Goal: Task Accomplishment & Management: Manage account settings

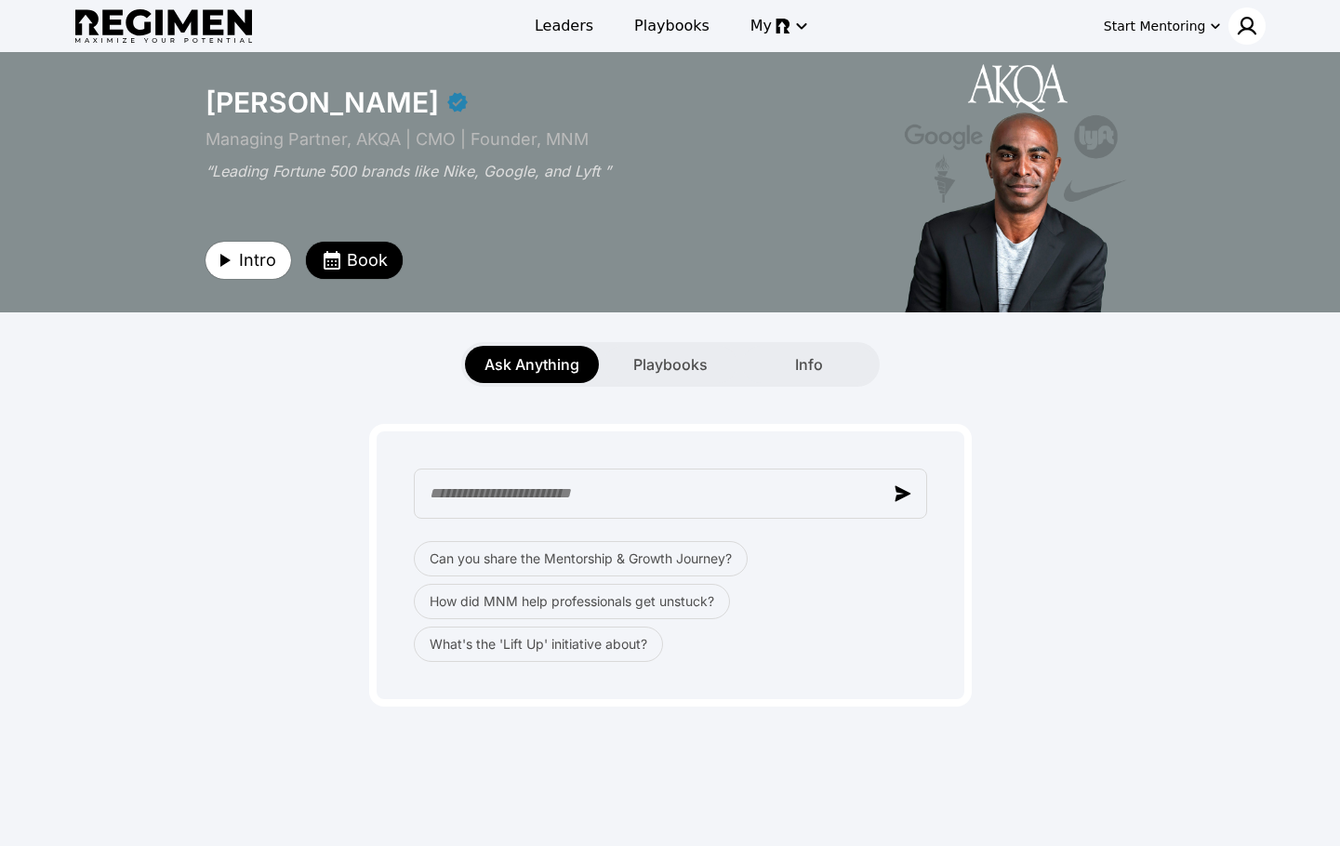
click at [1245, 26] on img at bounding box center [1247, 26] width 22 height 22
click at [1245, 26] on div at bounding box center [670, 423] width 1340 height 846
click at [1245, 26] on img at bounding box center [1247, 26] width 22 height 22
click at [1209, 54] on div "Get Started Join Waitlist Book Demo Pricing Log In" at bounding box center [670, 423] width 1340 height 846
click at [1162, 20] on div at bounding box center [670, 423] width 1340 height 846
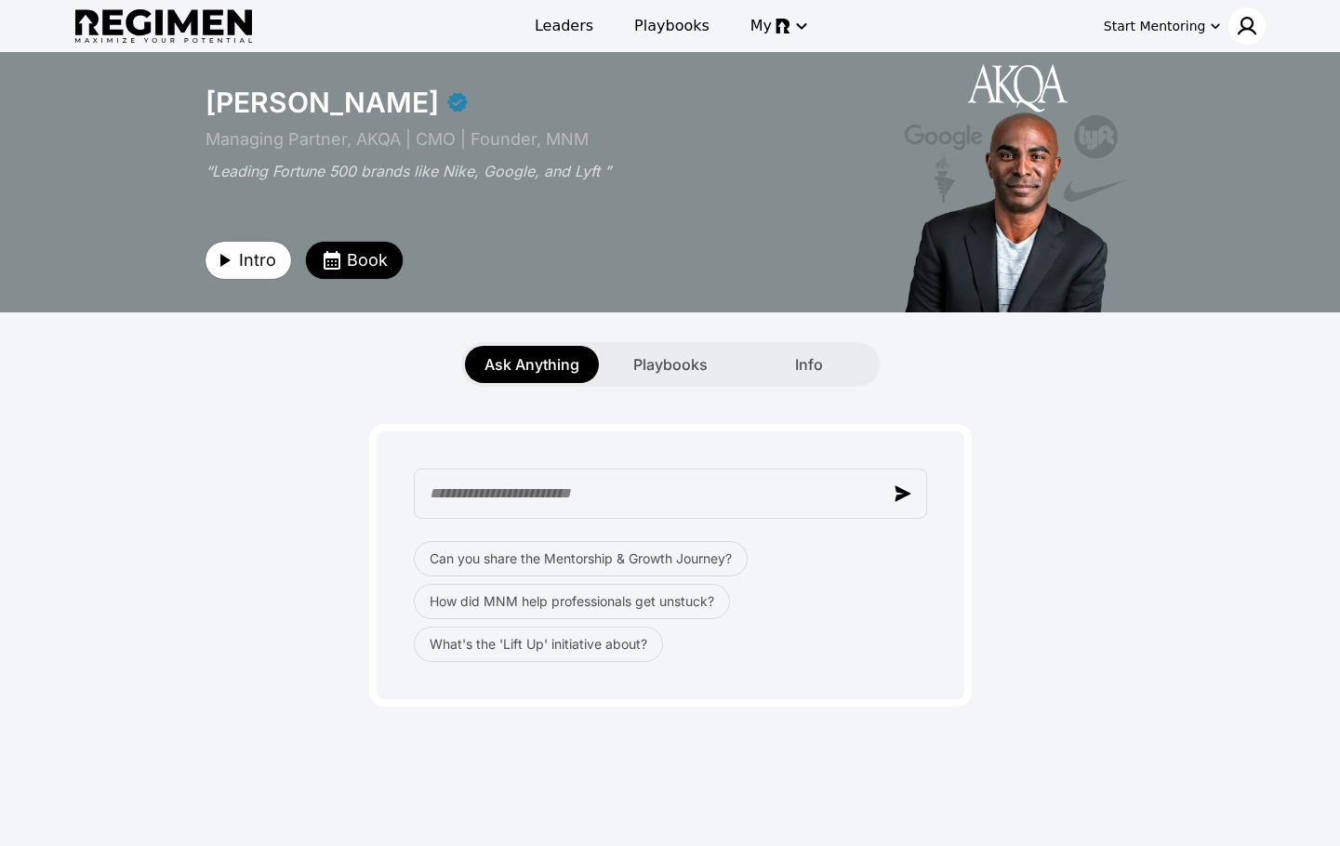
click at [1248, 28] on img at bounding box center [1247, 26] width 22 height 22
click at [1222, 61] on span "Log In" at bounding box center [1214, 65] width 44 height 19
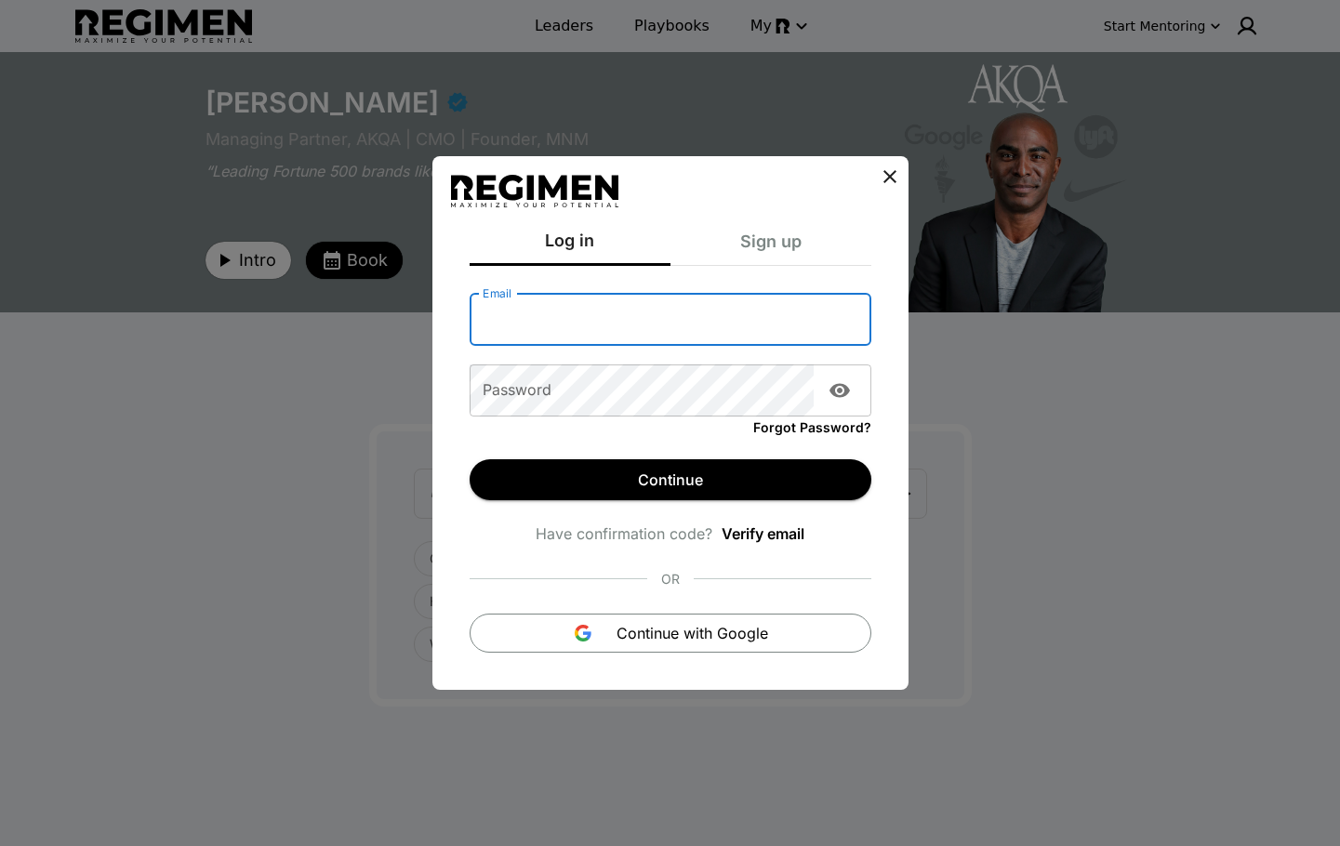
click at [545, 326] on input "Email" at bounding box center [670, 320] width 402 height 52
type input "**********"
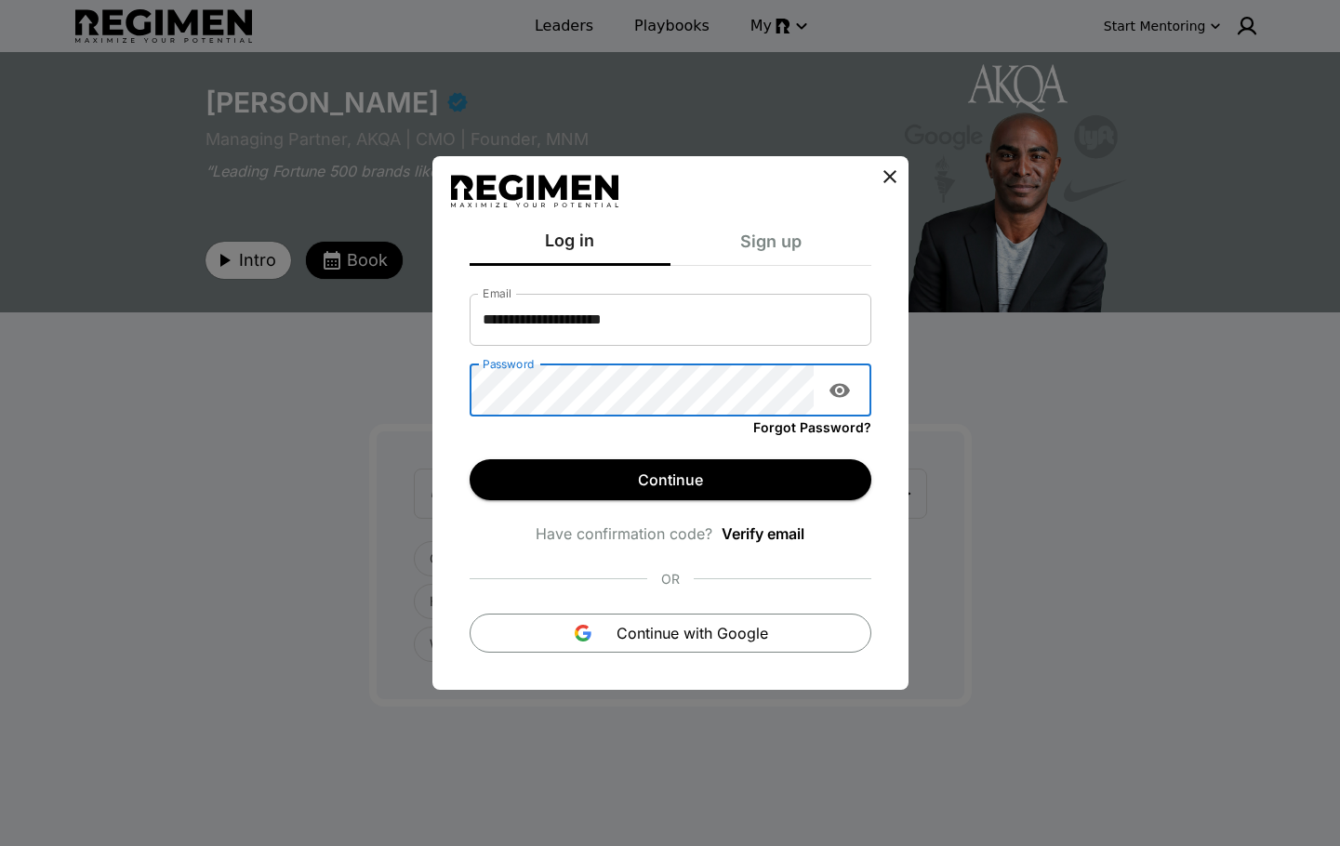
click button "Continue" at bounding box center [670, 479] width 402 height 41
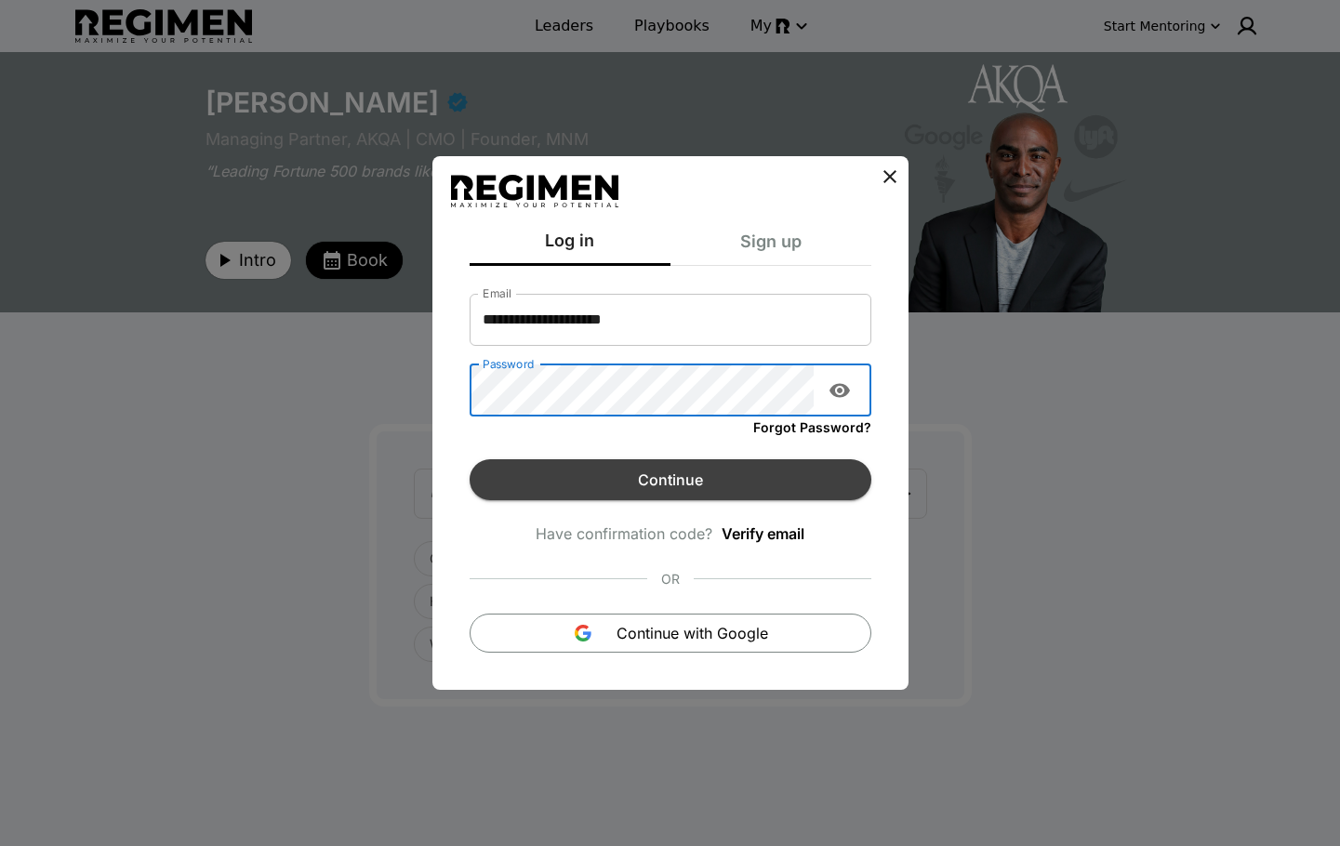
click at [603, 465] on button "Continue" at bounding box center [670, 479] width 402 height 41
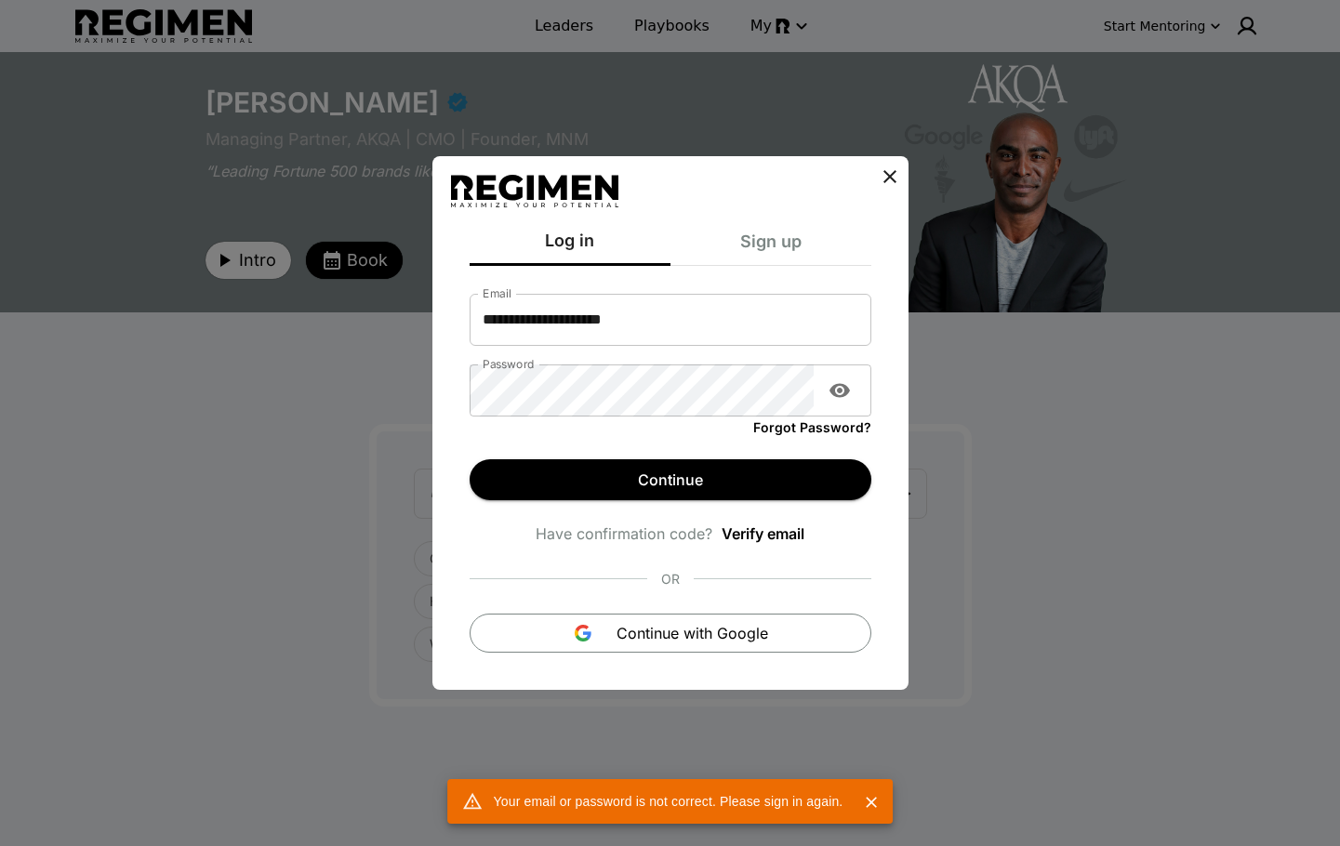
click at [850, 383] on button "Show password" at bounding box center [839, 390] width 37 height 37
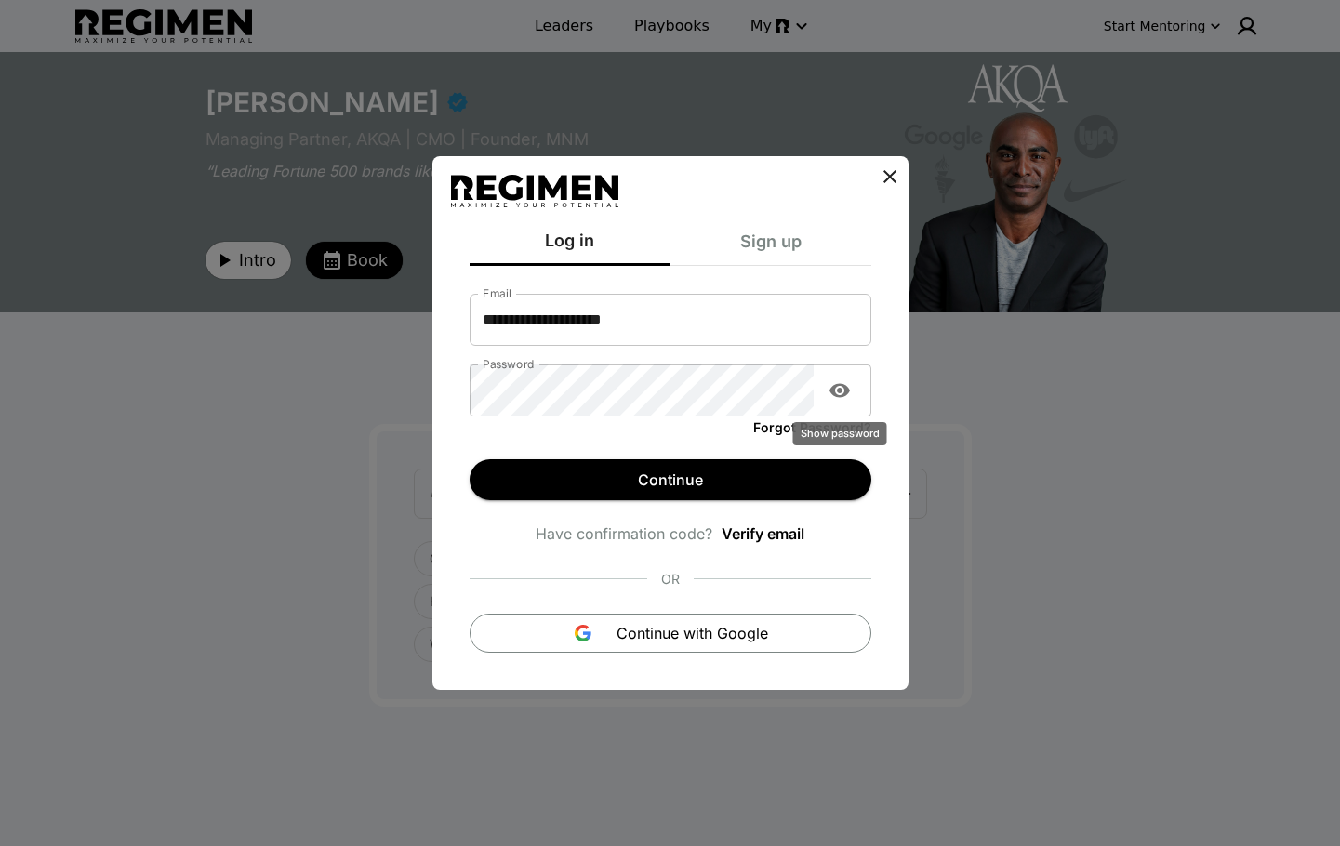
click at [850, 383] on button "Show password" at bounding box center [839, 390] width 37 height 37
click at [628, 458] on form "**********" at bounding box center [670, 463] width 402 height 377
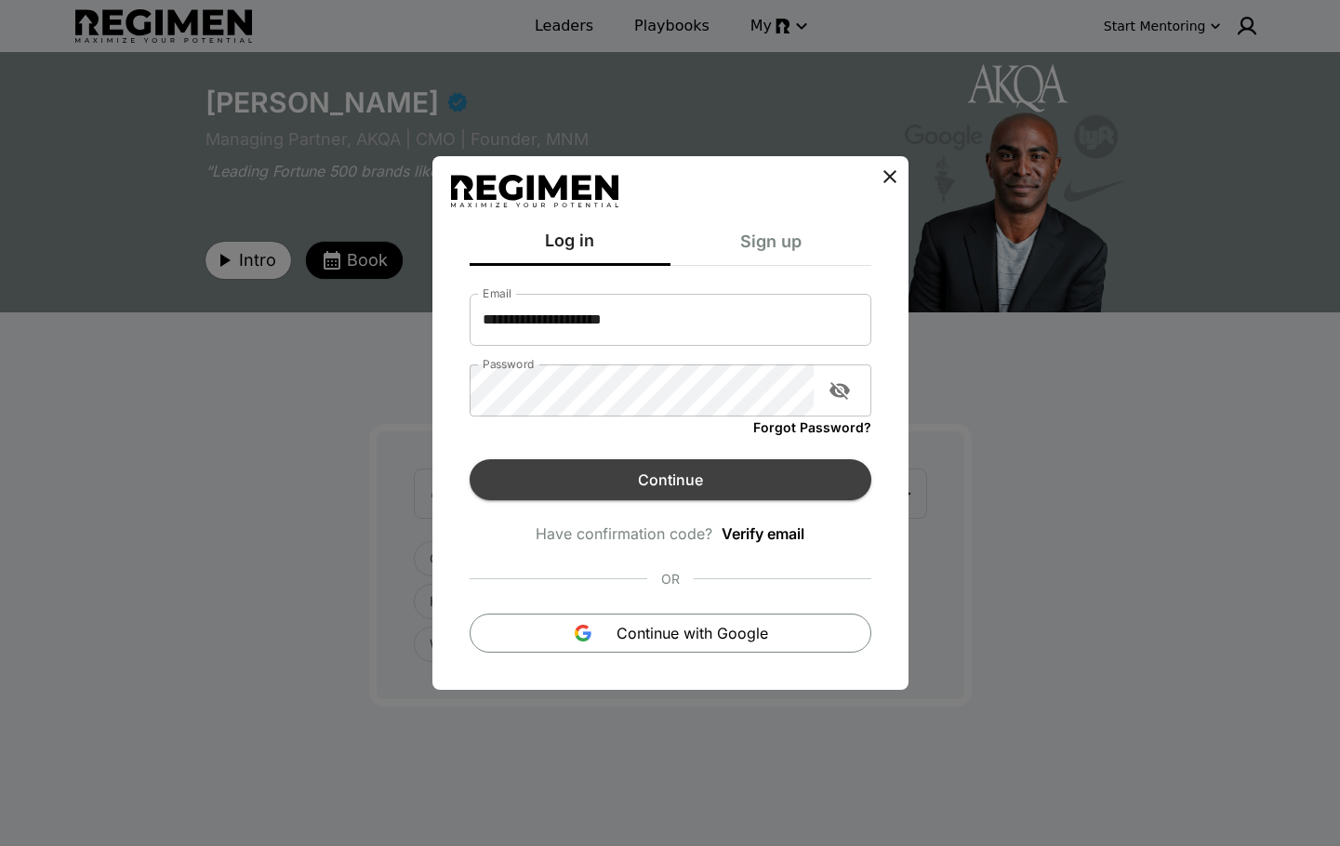
click at [622, 472] on button "Continue" at bounding box center [670, 479] width 402 height 41
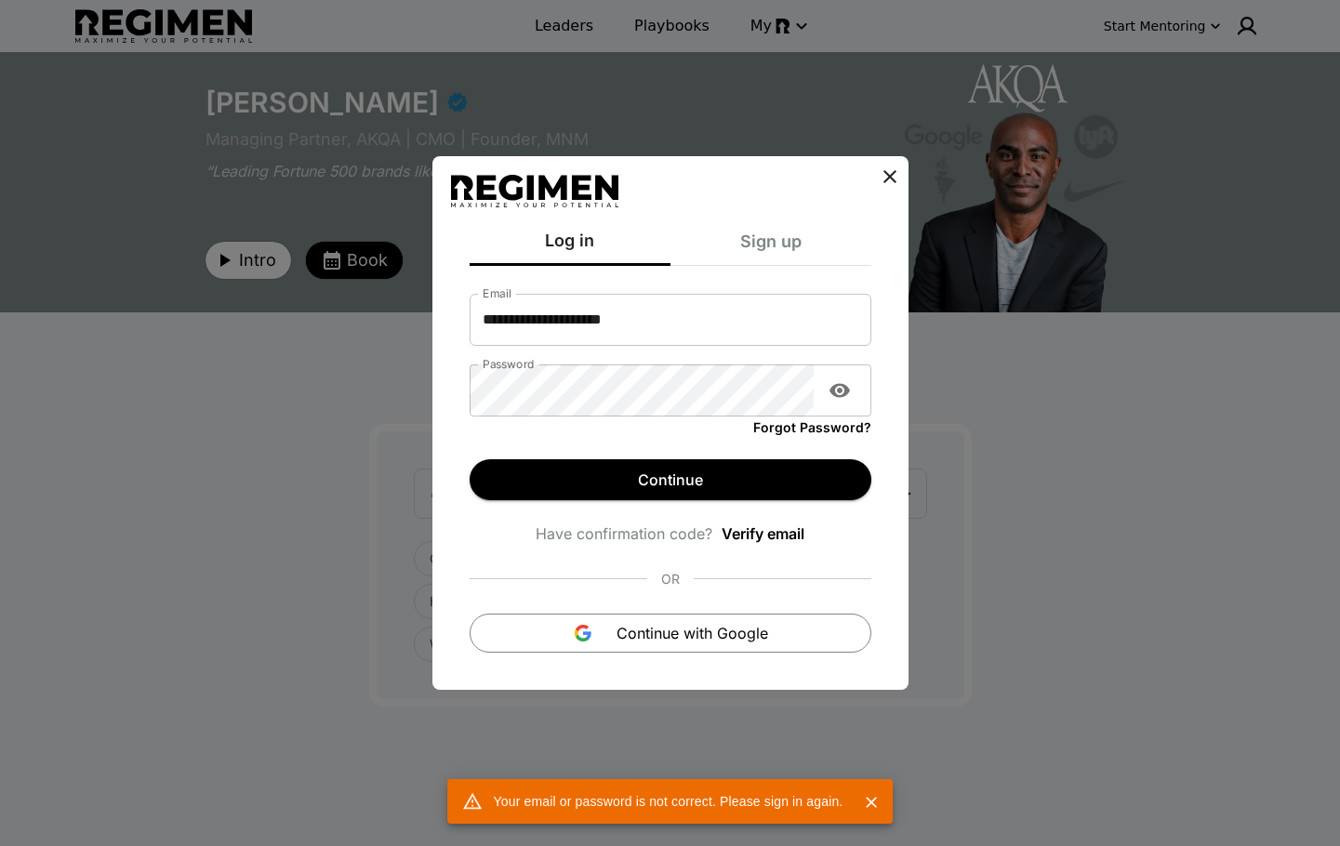
click at [827, 425] on link "Forgot Password?" at bounding box center [812, 426] width 118 height 20
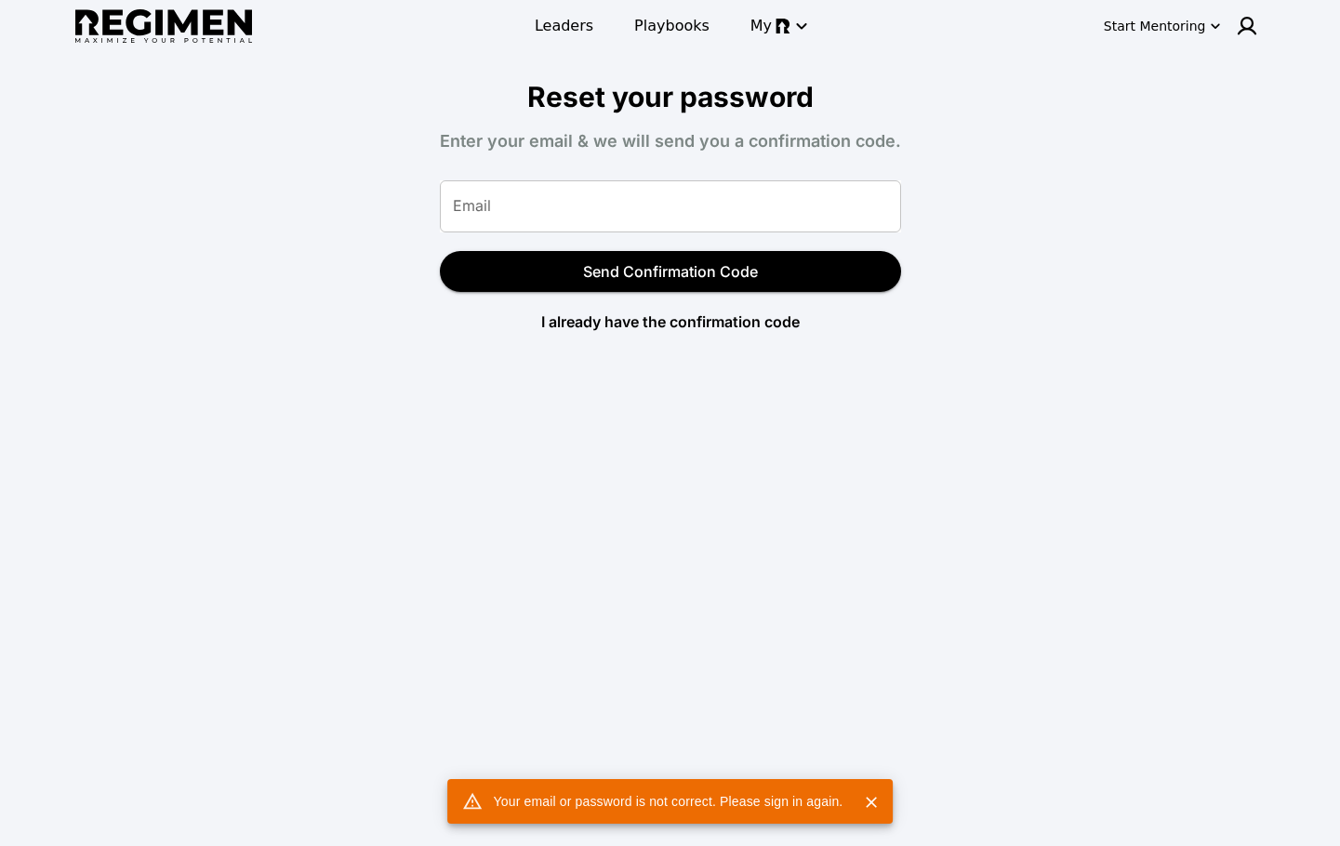
click at [591, 223] on input "Email" at bounding box center [670, 206] width 461 height 52
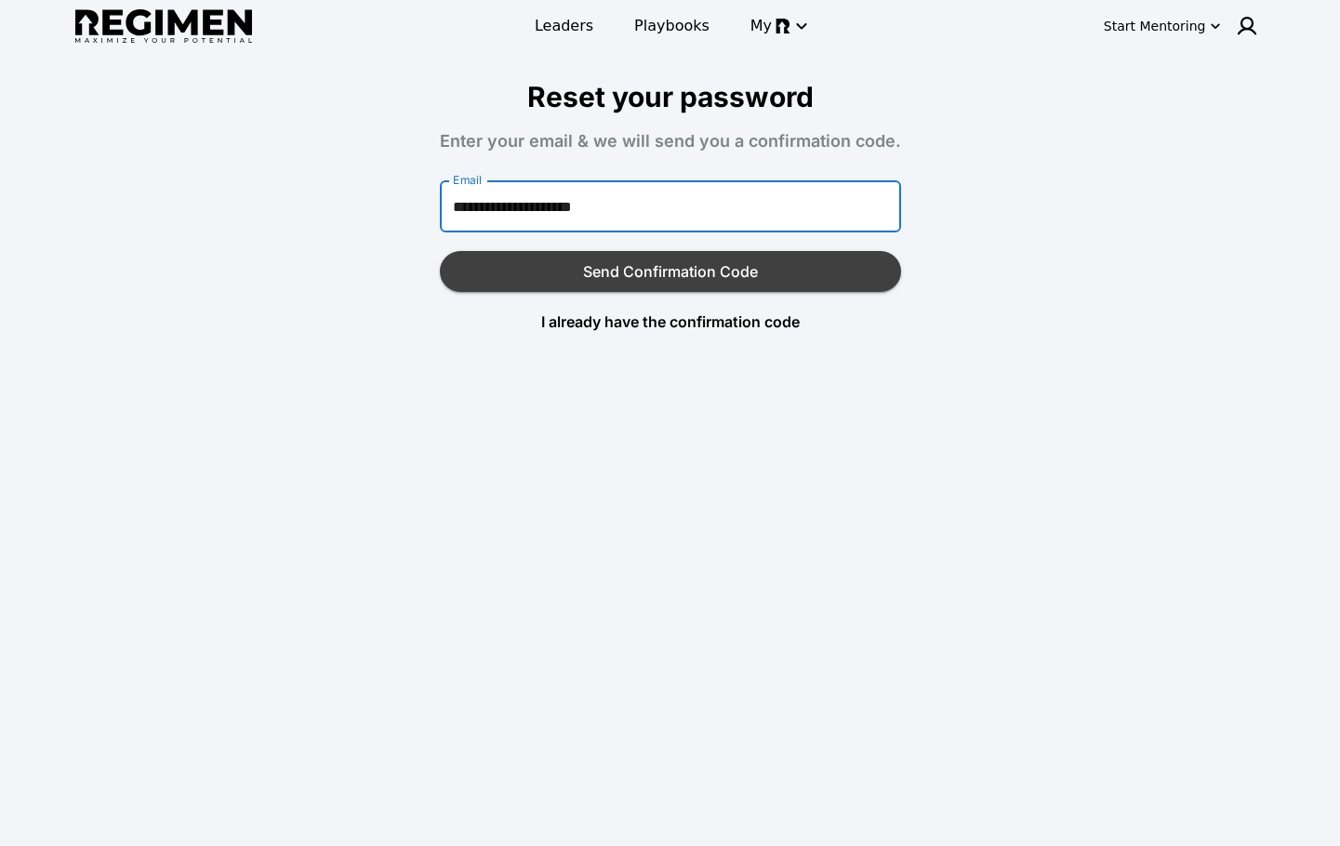
click at [593, 277] on button "Send Confirmation Code" at bounding box center [670, 271] width 461 height 41
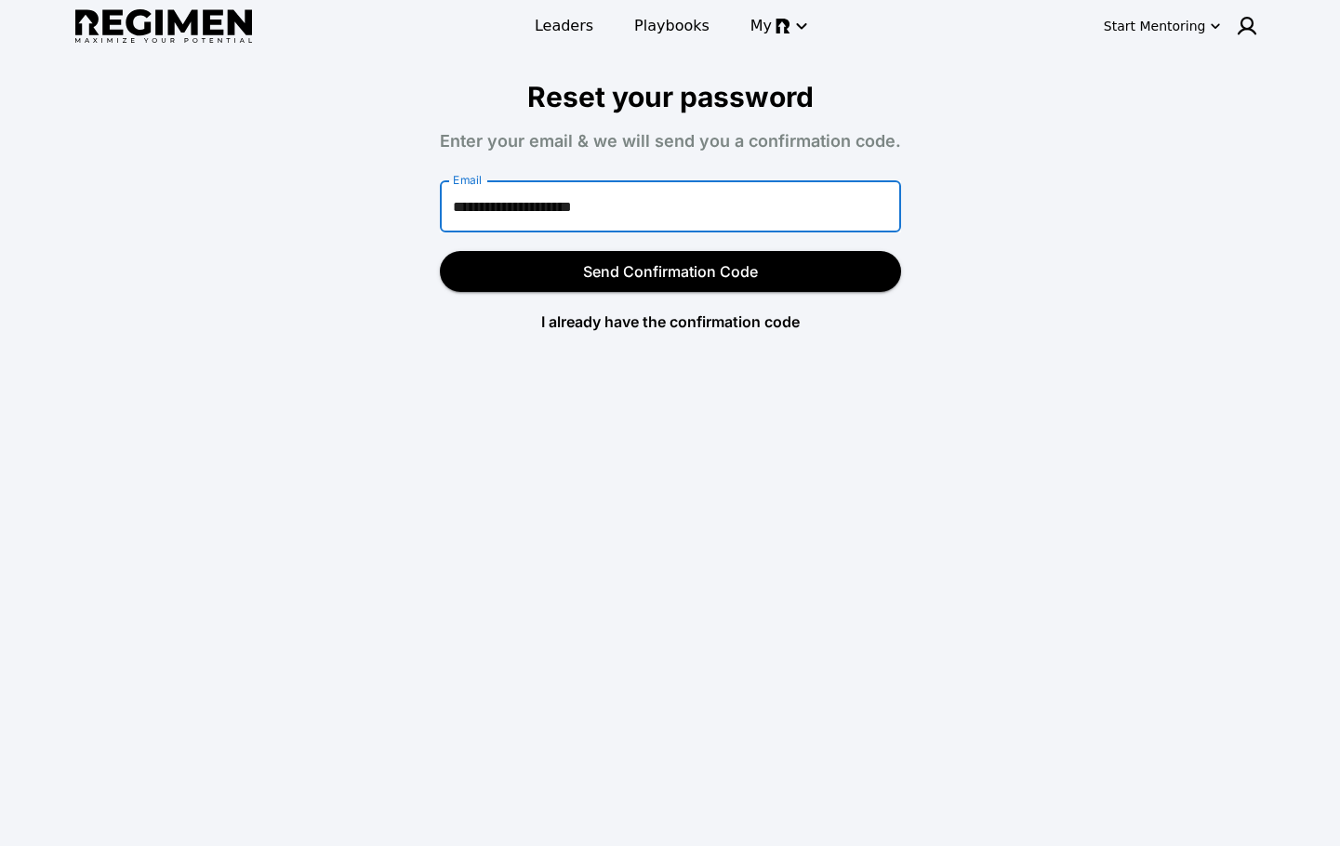
drag, startPoint x: 572, startPoint y: 210, endPoint x: 429, endPoint y: 209, distance: 142.2
click at [429, 209] on div "**********" at bounding box center [670, 215] width 535 height 271
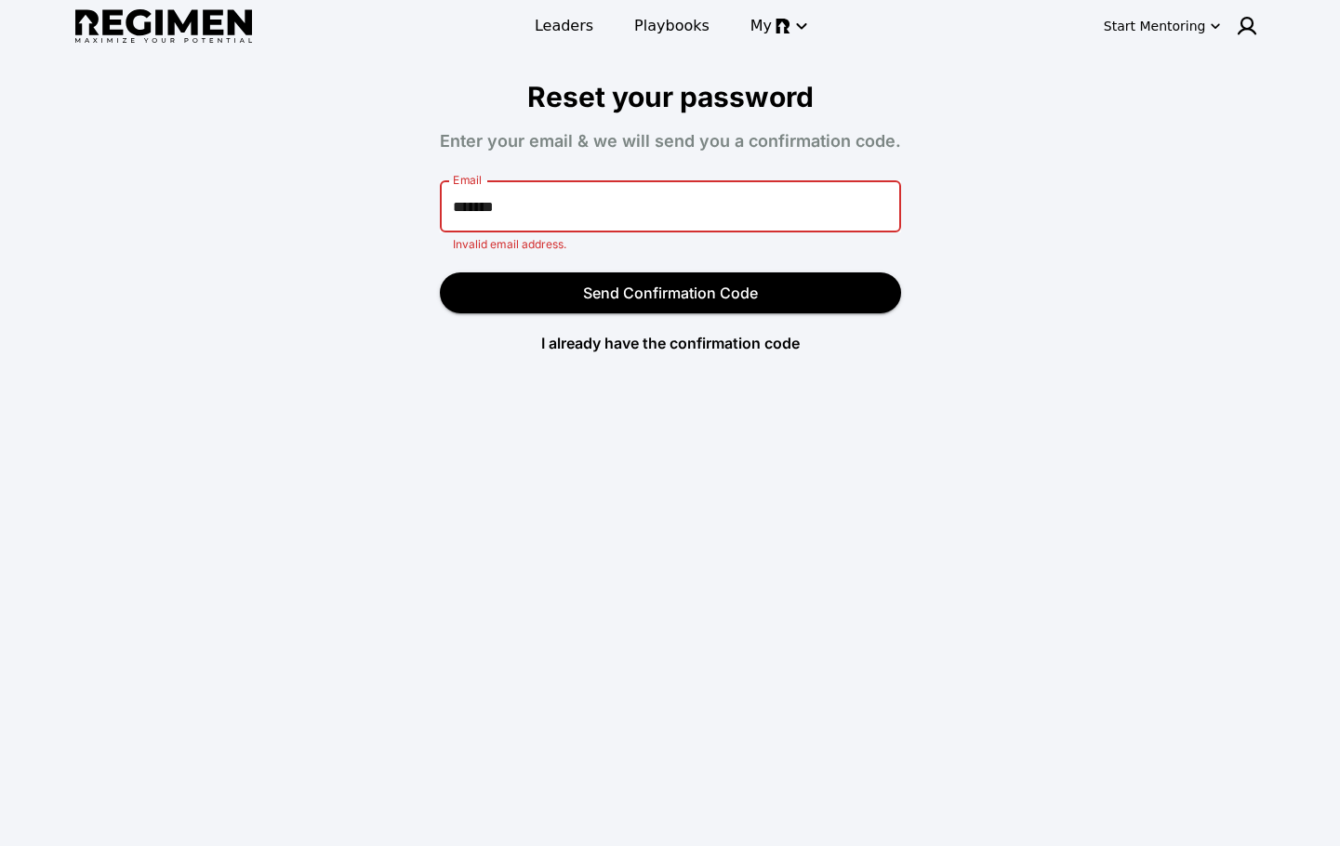
type input "**********"
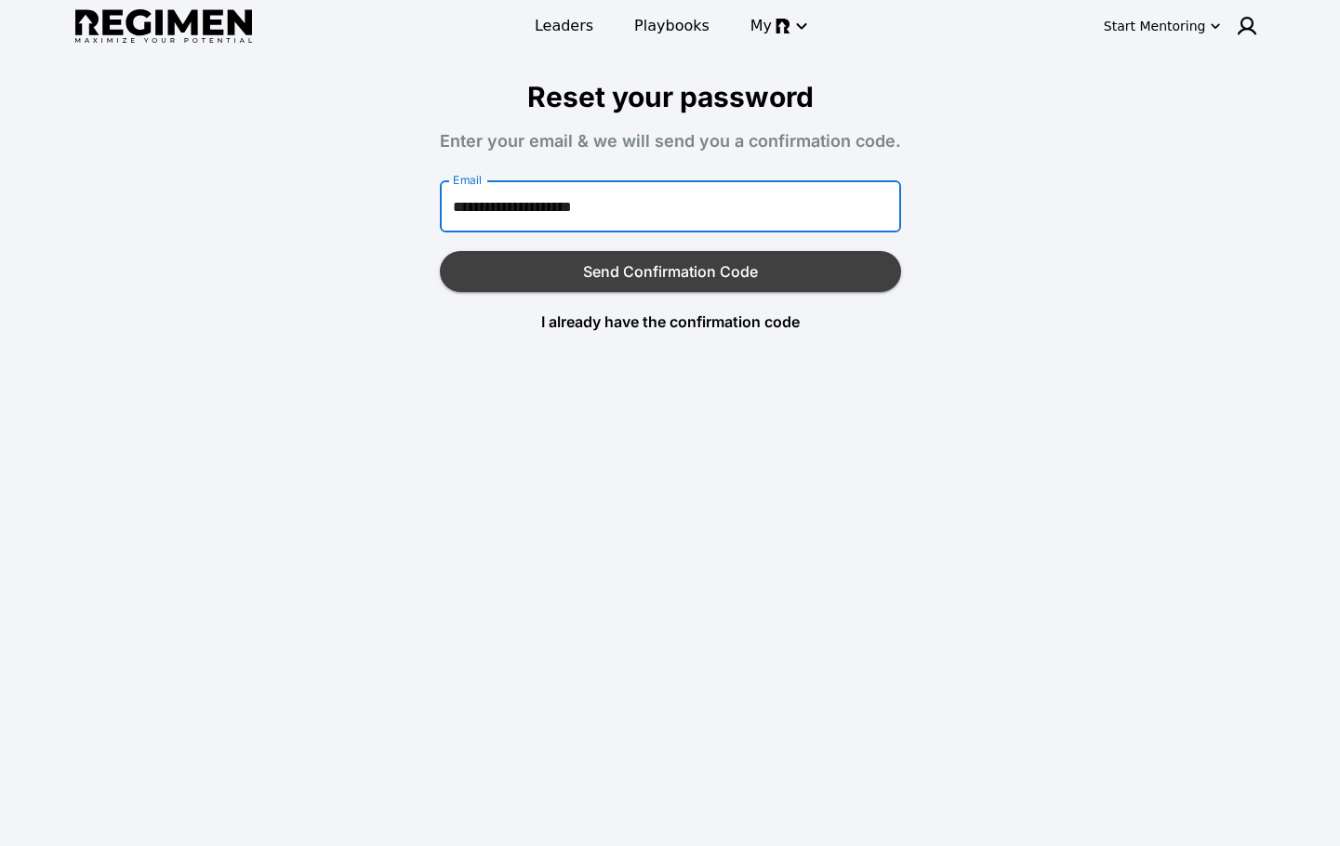
click at [561, 271] on button "Send Confirmation Code" at bounding box center [670, 271] width 461 height 41
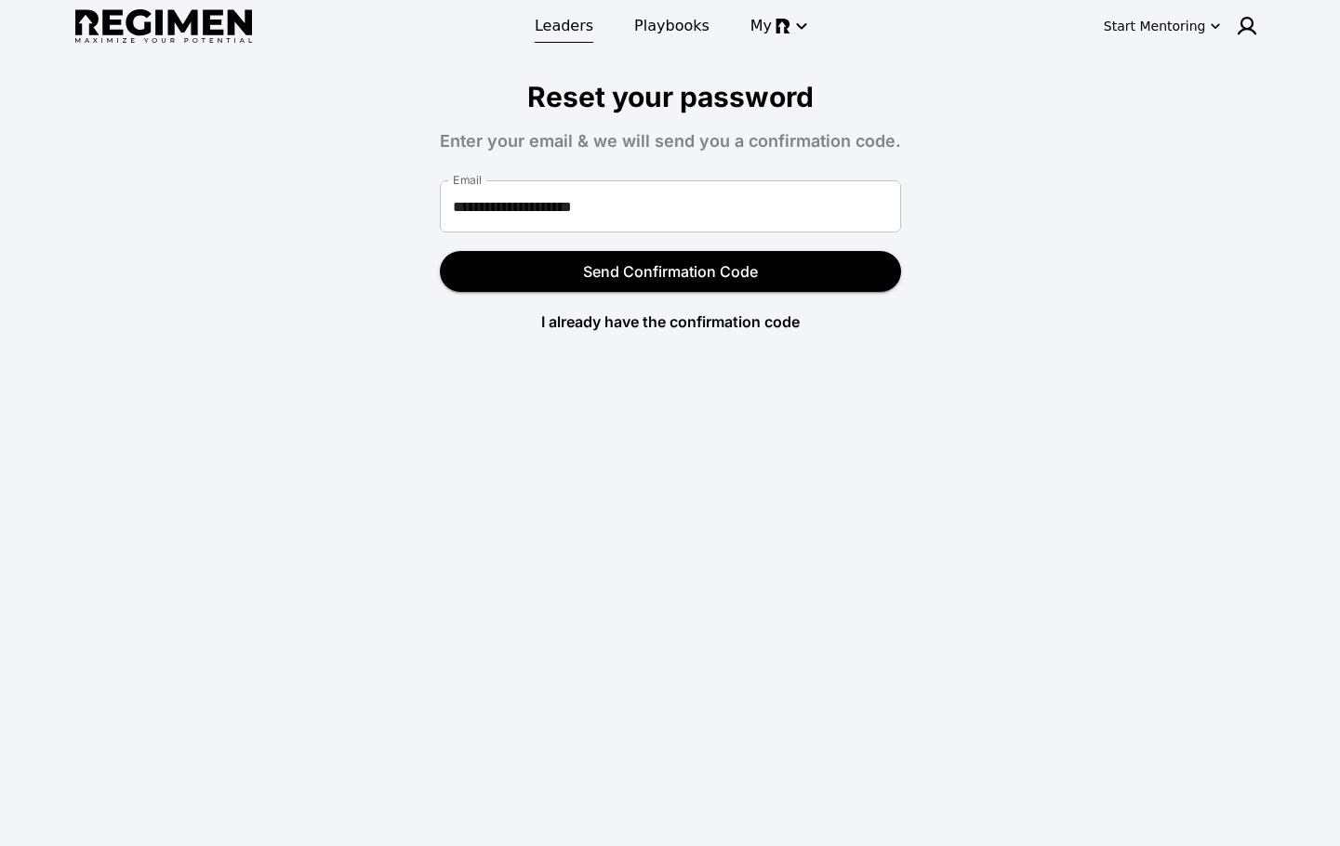
click at [564, 22] on span "Leaders" at bounding box center [564, 26] width 59 height 22
